Goal: Information Seeking & Learning: Find specific fact

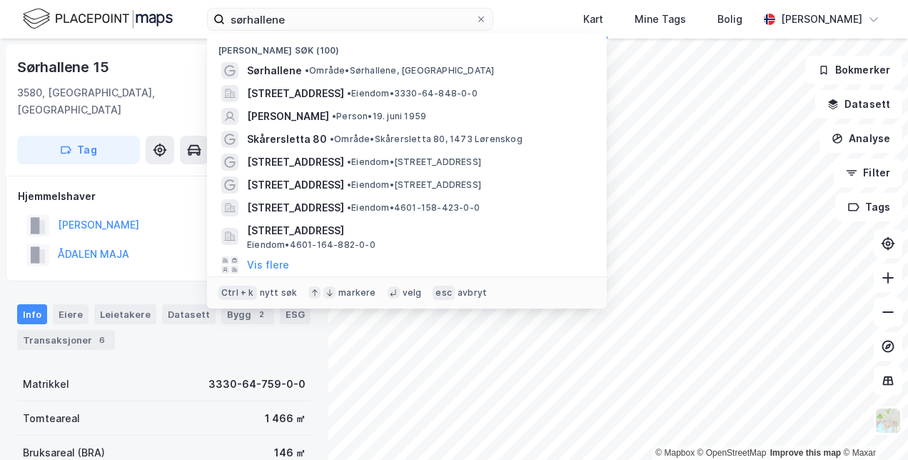
click at [304, 20] on input "sørhallene" at bounding box center [350, 19] width 251 height 21
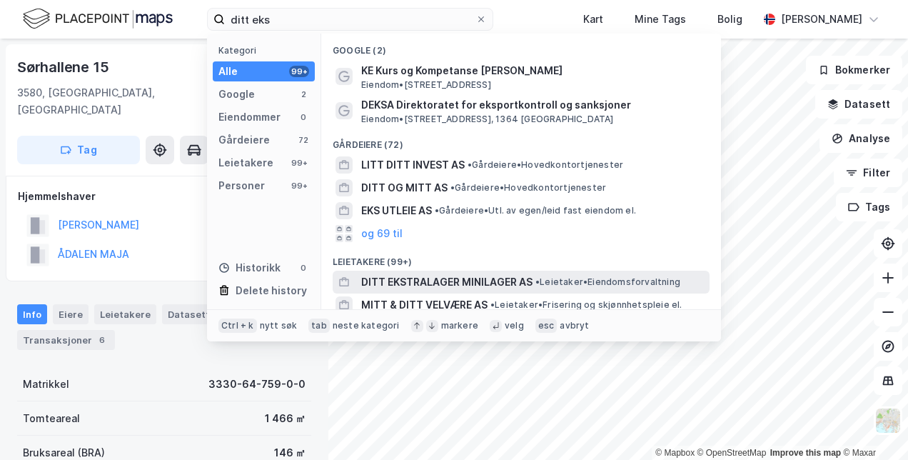
type input "ditt eks"
click at [433, 279] on span "DITT EKSTRALAGER MINILAGER AS" at bounding box center [446, 282] width 171 height 17
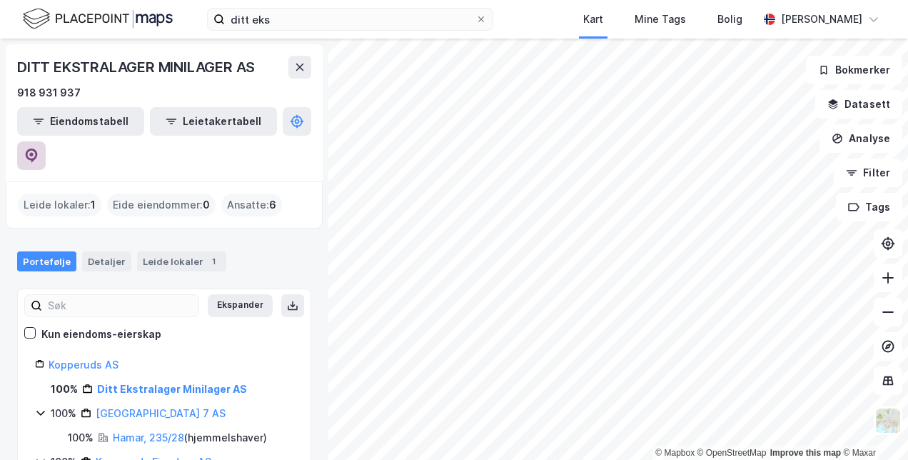
click at [39, 149] on icon at bounding box center [31, 156] width 14 height 14
